Goal: Transaction & Acquisition: Purchase product/service

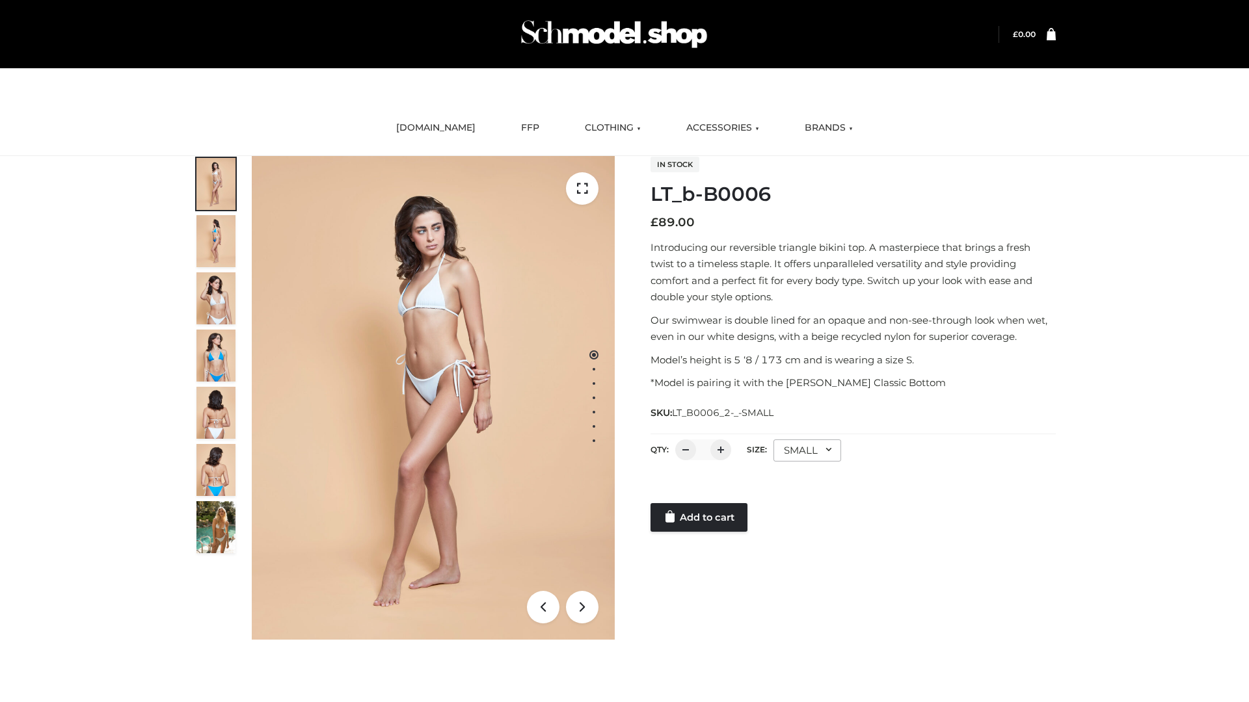
click at [700, 518] on link "Add to cart" at bounding box center [698, 517] width 97 height 29
